Goal: Check status

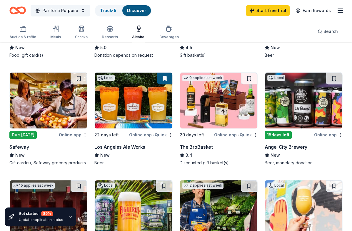
scroll to position [159, 0]
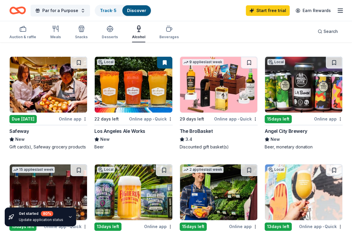
click at [228, 80] on img at bounding box center [218, 85] width 77 height 56
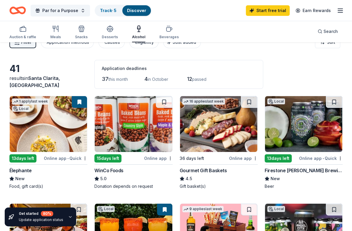
scroll to position [0, 0]
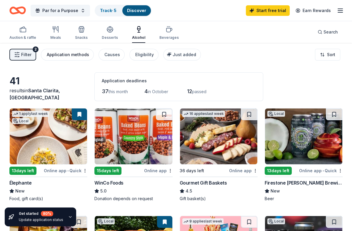
click at [61, 54] on div "Application methods" at bounding box center [68, 54] width 42 height 7
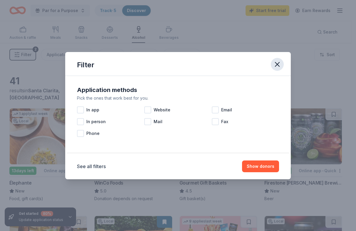
click at [277, 62] on icon "button" at bounding box center [277, 64] width 8 height 8
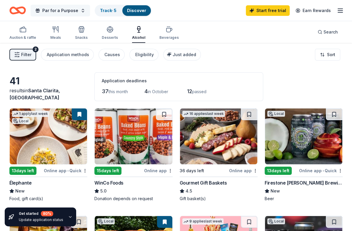
click at [81, 11] on button "Par for a Purpose" at bounding box center [60, 11] width 59 height 12
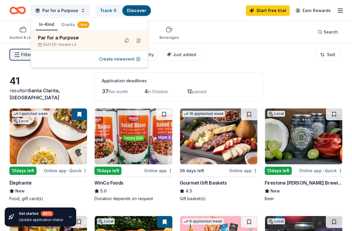
click at [340, 11] on icon "button" at bounding box center [339, 10] width 7 height 7
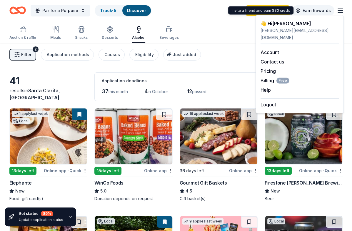
click at [317, 10] on link "Earn Rewards" at bounding box center [313, 10] width 42 height 11
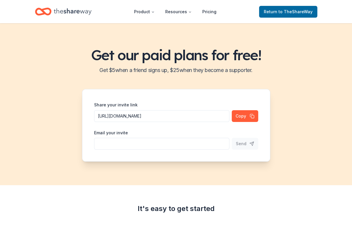
click at [232, 16] on nav "Product Resources Pricing Return to TheShareWay" at bounding box center [176, 12] width 282 height 14
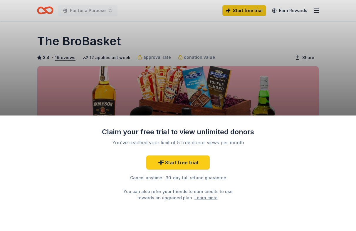
click at [255, 63] on div "Claim your free trial to view unlimited donors You've reached your limit of 5 f…" at bounding box center [178, 115] width 356 height 231
click at [194, 36] on div "Claim your free trial to view unlimited donors You've reached your limit of 5 f…" at bounding box center [178, 115] width 356 height 231
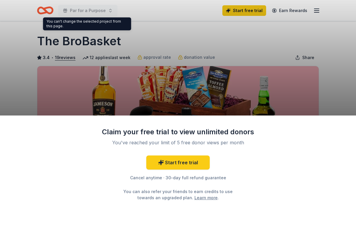
click at [73, 8] on div "Claim your free trial to view unlimited donors You've reached your limit of 5 f…" at bounding box center [178, 115] width 356 height 231
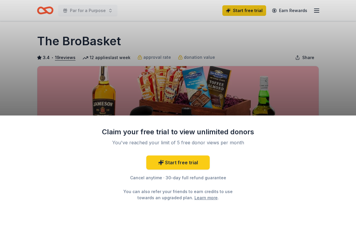
click at [109, 10] on div "Claim your free trial to view unlimited donors You've reached your limit of 5 f…" at bounding box center [178, 115] width 356 height 231
click at [172, 49] on div "Claim your free trial to view unlimited donors You've reached your limit of 5 f…" at bounding box center [178, 115] width 356 height 231
drag, startPoint x: 172, startPoint y: 49, endPoint x: 214, endPoint y: 51, distance: 42.0
click at [214, 51] on div "Claim your free trial to view unlimited donors You've reached your limit of 5 f…" at bounding box center [178, 115] width 356 height 231
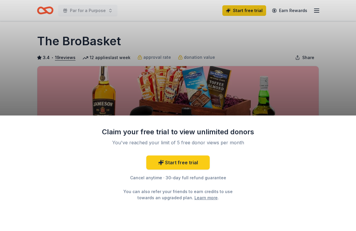
click at [226, 30] on div "Claim your free trial to view unlimited donors You've reached your limit of 5 f…" at bounding box center [178, 115] width 356 height 231
click at [194, 197] on link "Learn more" at bounding box center [205, 197] width 23 height 6
click at [44, 6] on div "Claim your free trial to view unlimited donors You've reached your limit of 5 f…" at bounding box center [178, 115] width 356 height 231
click at [83, 8] on div "Claim your free trial to view unlimited donors You've reached your limit of 5 f…" at bounding box center [178, 115] width 356 height 231
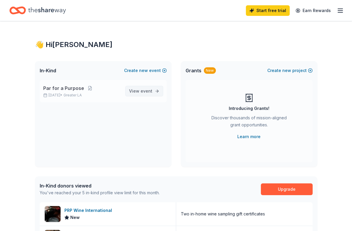
click at [149, 88] on span "View event" at bounding box center [140, 91] width 23 height 7
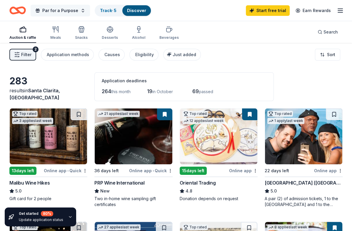
click at [53, 10] on span "Par for a Purpose" at bounding box center [60, 10] width 36 height 7
click at [110, 8] on link "Track · 5" at bounding box center [108, 10] width 16 height 5
click at [136, 9] on link "Discover" at bounding box center [136, 10] width 19 height 5
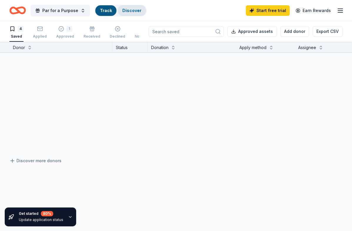
click at [136, 9] on link "Discover" at bounding box center [131, 10] width 19 height 5
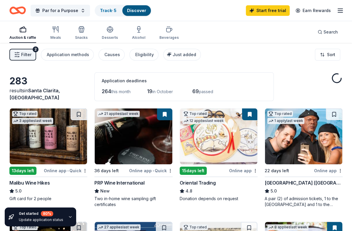
click at [139, 9] on link "Discover" at bounding box center [136, 10] width 19 height 5
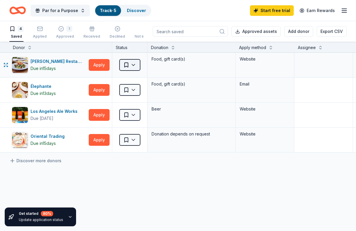
click at [136, 66] on html "Par for a Purpose Track · 5 Discover Start free trial Earn Rewards 4 Saved Appl…" at bounding box center [178, 115] width 356 height 231
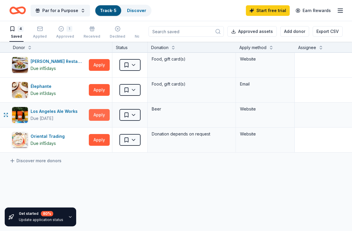
click at [99, 114] on button "Apply" at bounding box center [99, 115] width 21 height 12
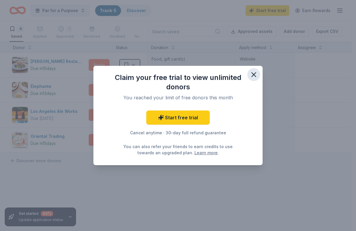
click at [255, 74] on icon "button" at bounding box center [254, 74] width 8 height 8
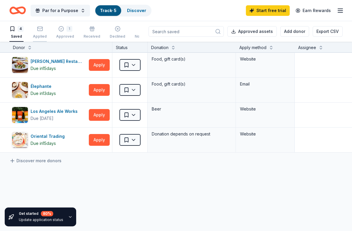
click at [39, 31] on icon "button" at bounding box center [40, 29] width 6 height 6
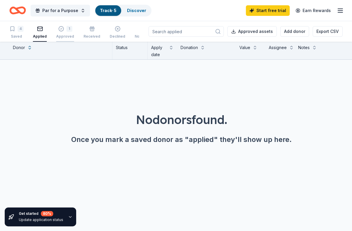
click at [60, 31] on div "1 Approved" at bounding box center [65, 32] width 18 height 13
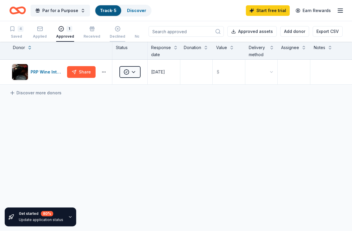
click at [115, 28] on icon "button" at bounding box center [118, 29] width 6 height 6
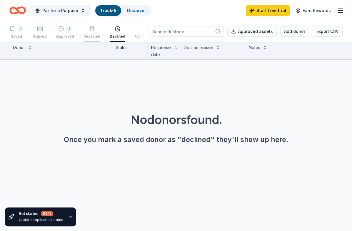
click at [89, 33] on div "Received" at bounding box center [91, 32] width 17 height 13
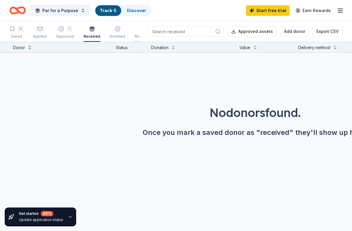
click at [140, 31] on div "button" at bounding box center [147, 29] width 25 height 6
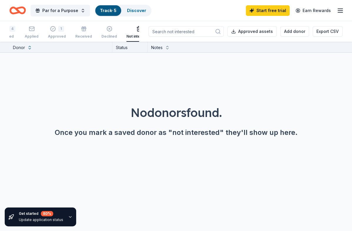
click at [106, 10] on link "Track · 5" at bounding box center [108, 10] width 16 height 5
